Goal: Task Accomplishment & Management: Complete application form

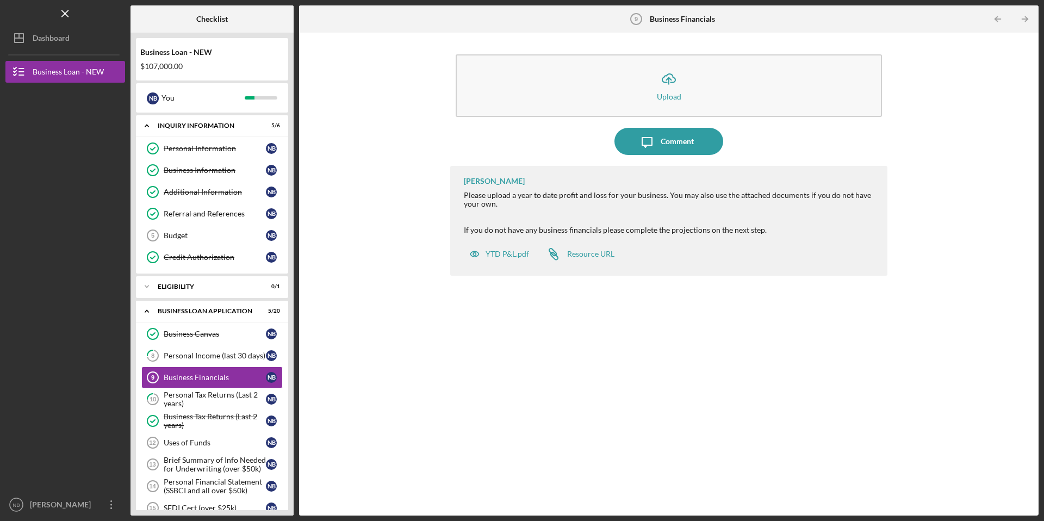
scroll to position [156, 0]
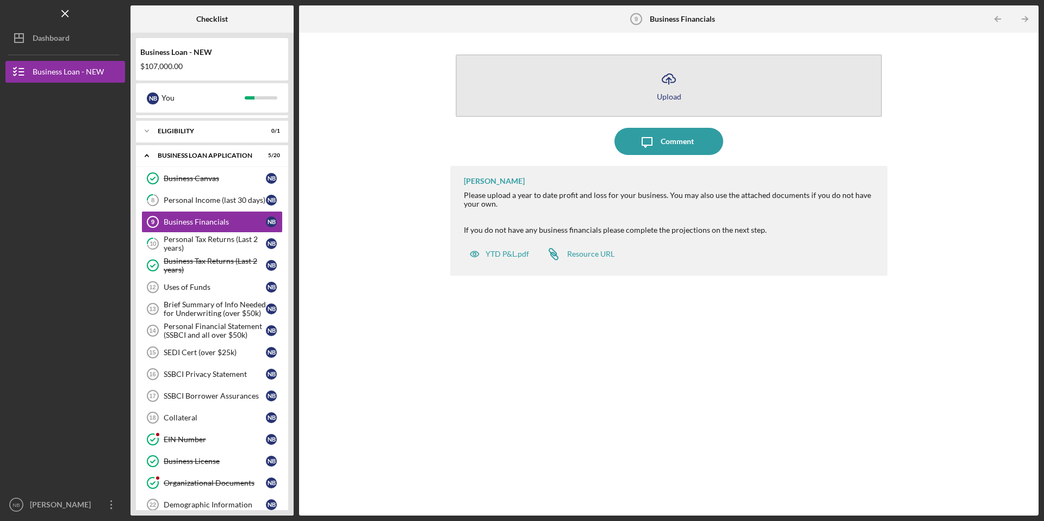
click at [668, 86] on icon "Icon/Upload" at bounding box center [668, 78] width 27 height 27
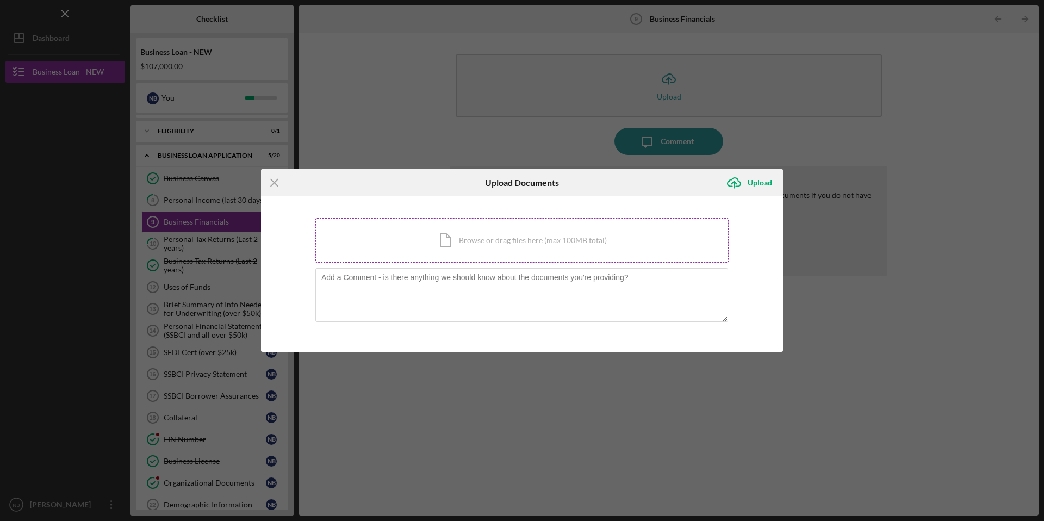
click at [533, 241] on div "Icon/Document Browse or drag files here (max 100MB total) Tap to choose files o…" at bounding box center [521, 240] width 413 height 45
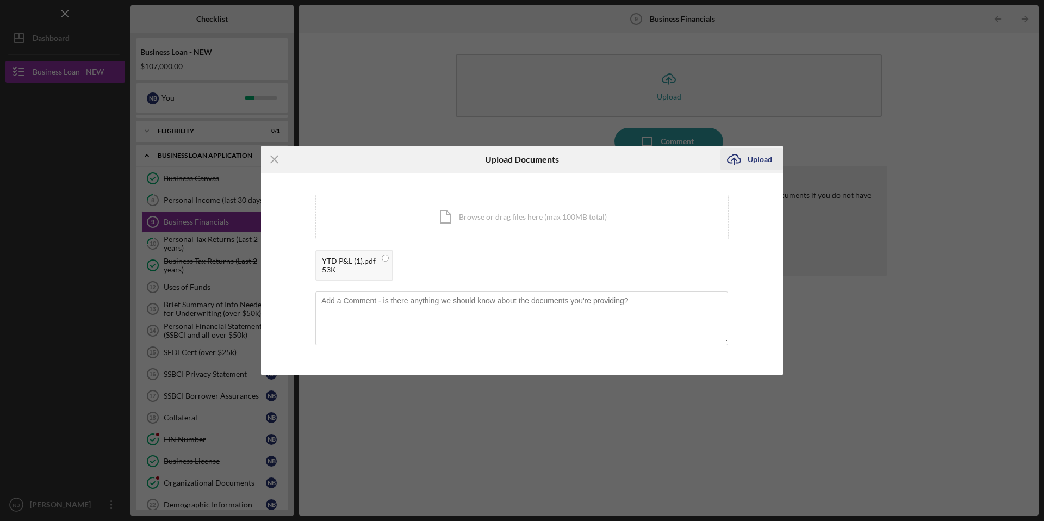
click at [756, 158] on div "Upload" at bounding box center [760, 159] width 24 height 22
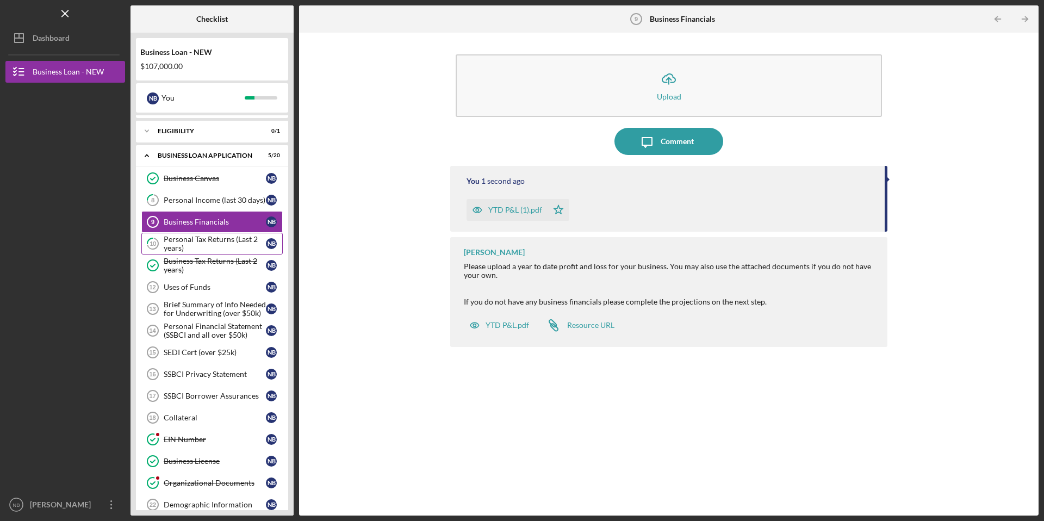
click at [231, 239] on div "Personal Tax Returns (Last 2 years)" at bounding box center [215, 243] width 102 height 17
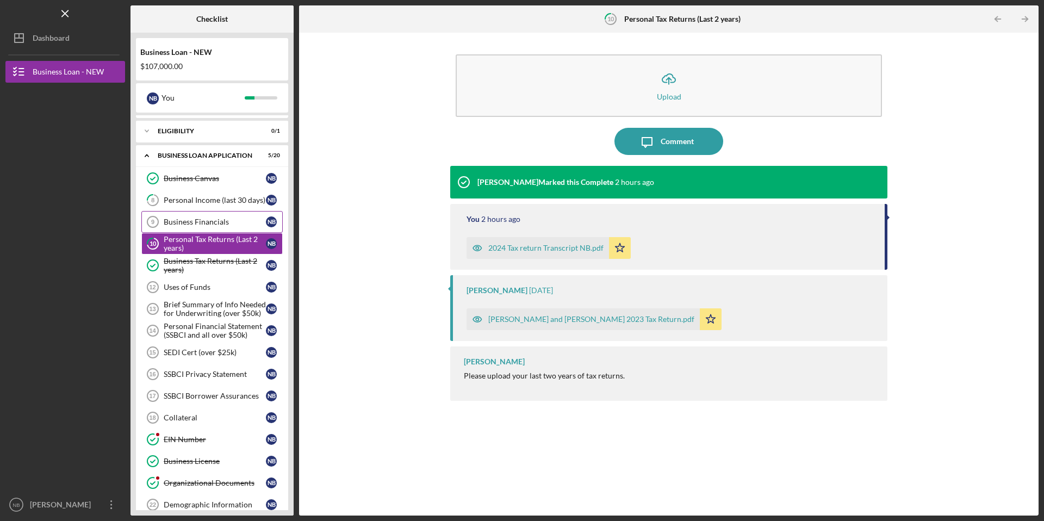
click at [226, 216] on link "Business Financials 9 Business Financials N B" at bounding box center [211, 222] width 141 height 22
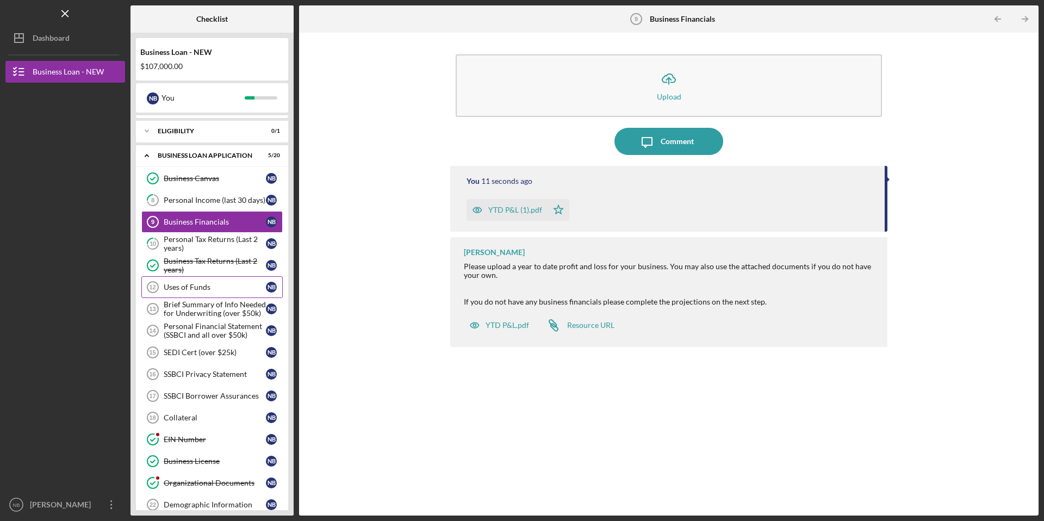
click at [208, 284] on div "Uses of Funds" at bounding box center [215, 287] width 102 height 9
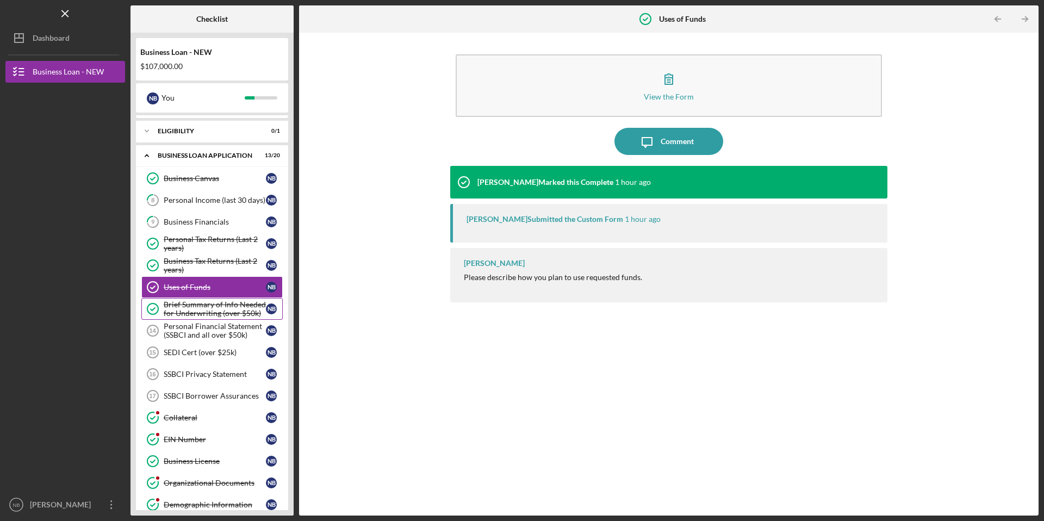
click at [232, 303] on div "Brief Summary of Info Needed for Underwriting (over $50k)" at bounding box center [215, 308] width 102 height 17
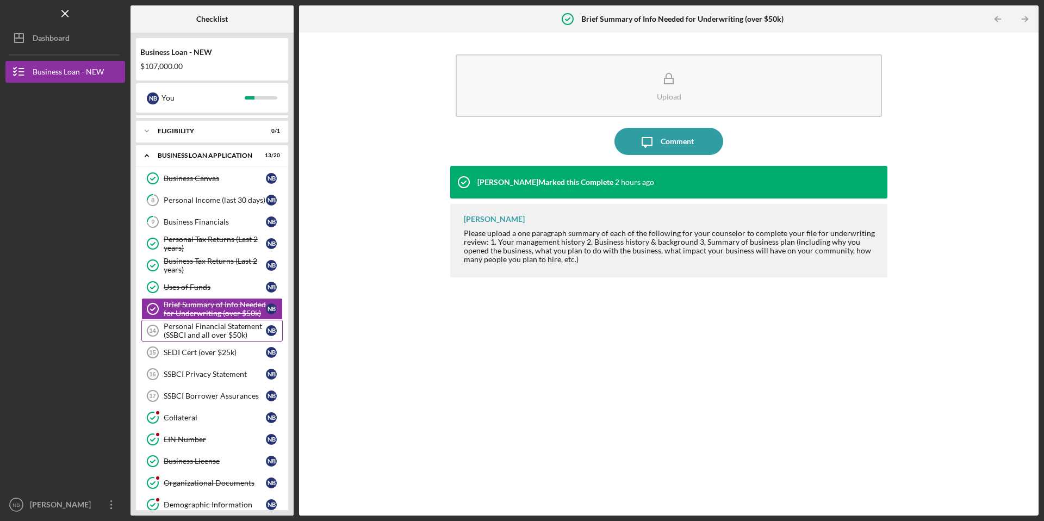
click at [227, 332] on div "Personal Financial Statement (SSBCI and all over $50k)" at bounding box center [215, 330] width 102 height 17
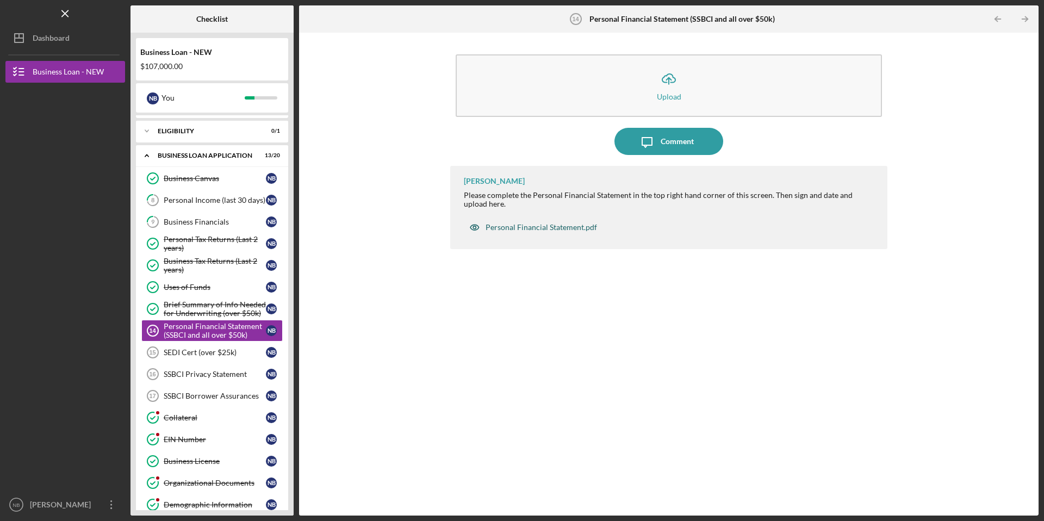
click at [526, 227] on div "Personal Financial Statement.pdf" at bounding box center [541, 227] width 111 height 9
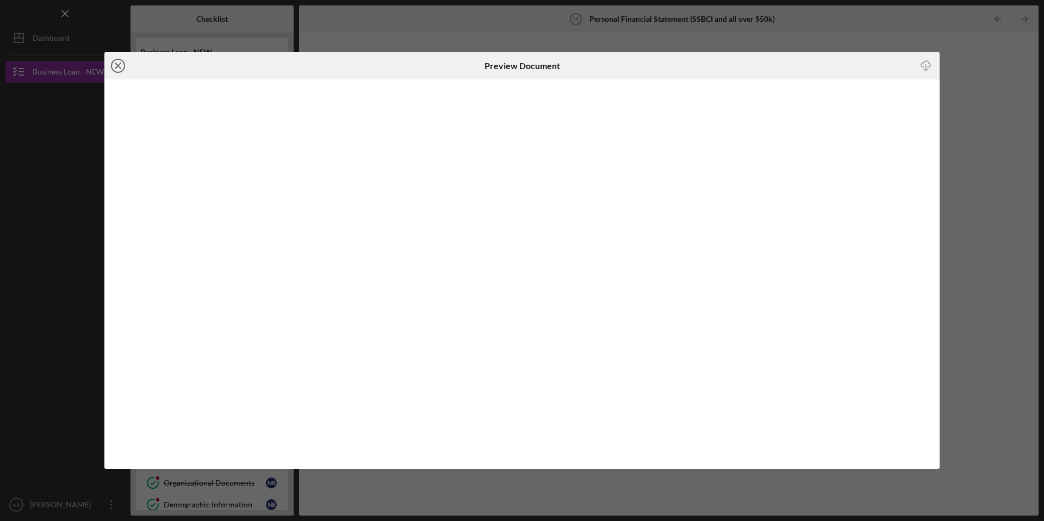
click at [119, 64] on icon "Icon/Close" at bounding box center [117, 65] width 27 height 27
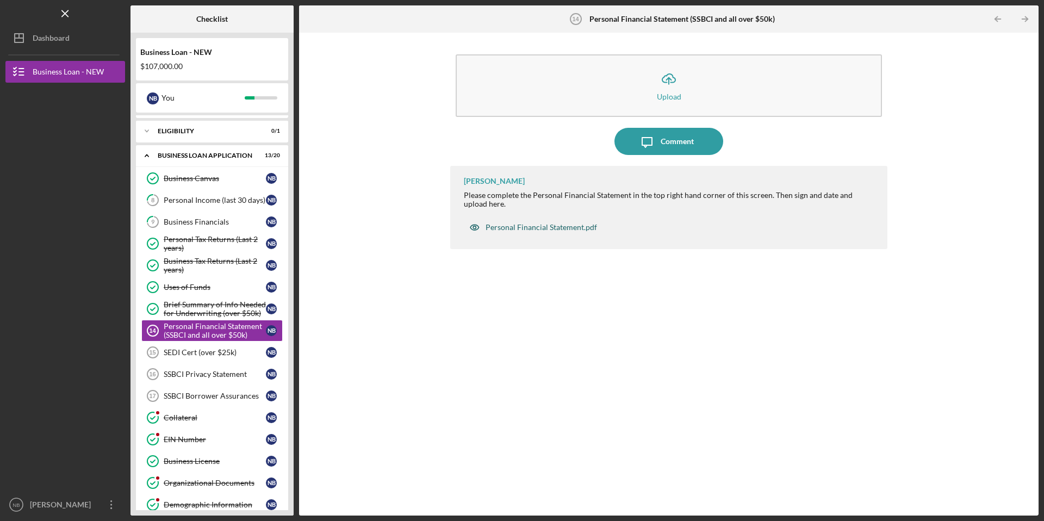
click at [552, 226] on div "Personal Financial Statement.pdf" at bounding box center [541, 227] width 111 height 9
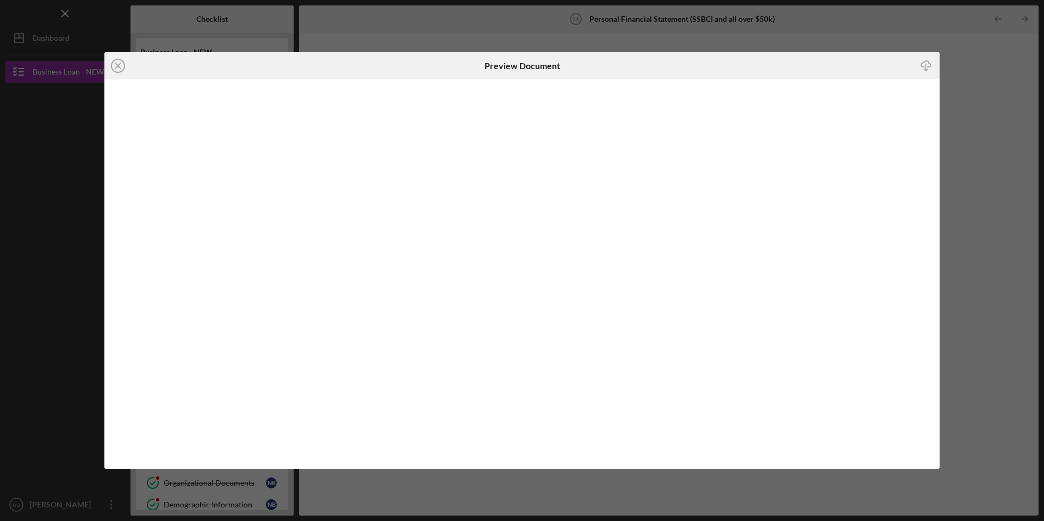
click at [927, 65] on icon "Icon/Download" at bounding box center [926, 65] width 24 height 24
